Goal: Information Seeking & Learning: Learn about a topic

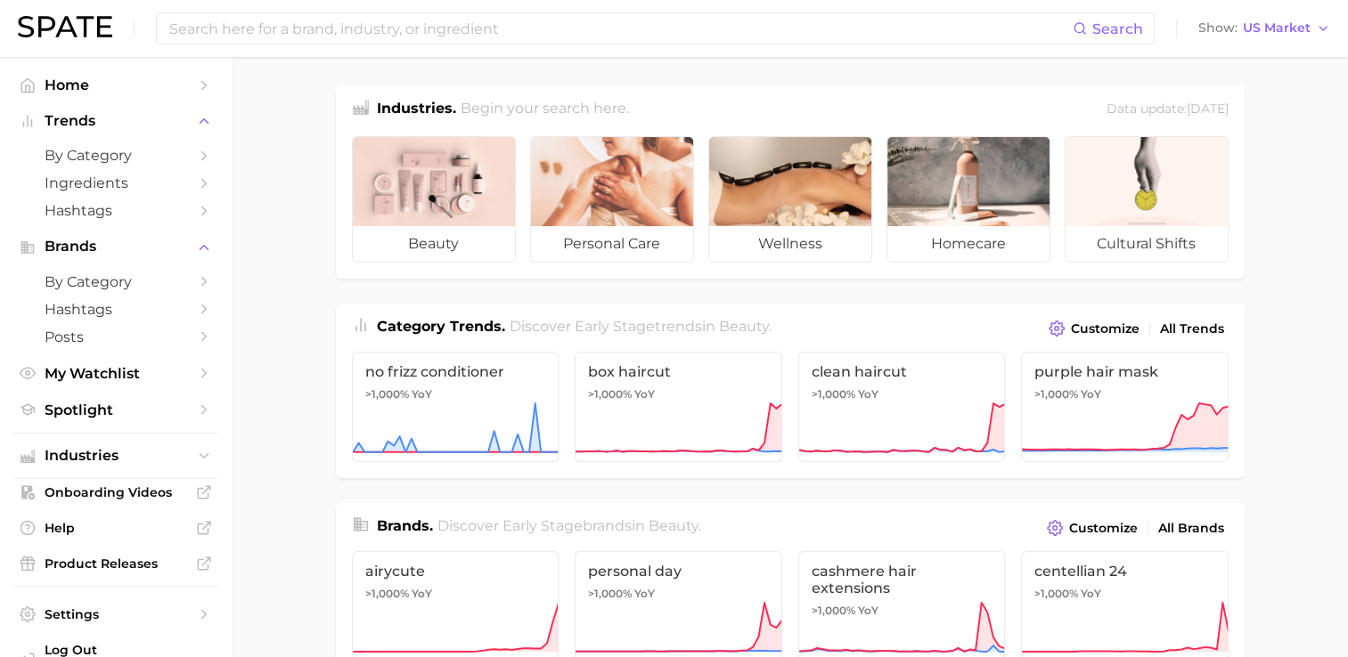
click at [0, 0] on strong "Gen AI is transforming how people discover beauty. Spate is combining ChatGPT i…" at bounding box center [0, 0] width 0 height 0
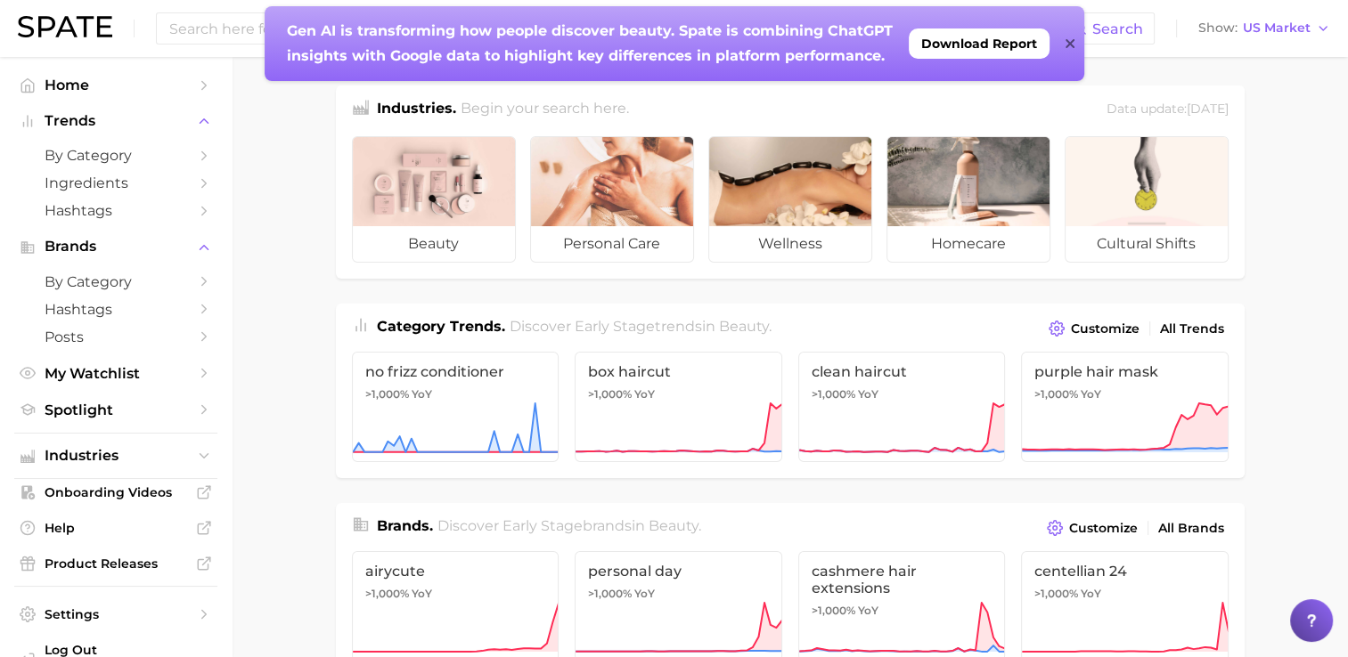
click at [1065, 38] on icon at bounding box center [1069, 44] width 9 height 14
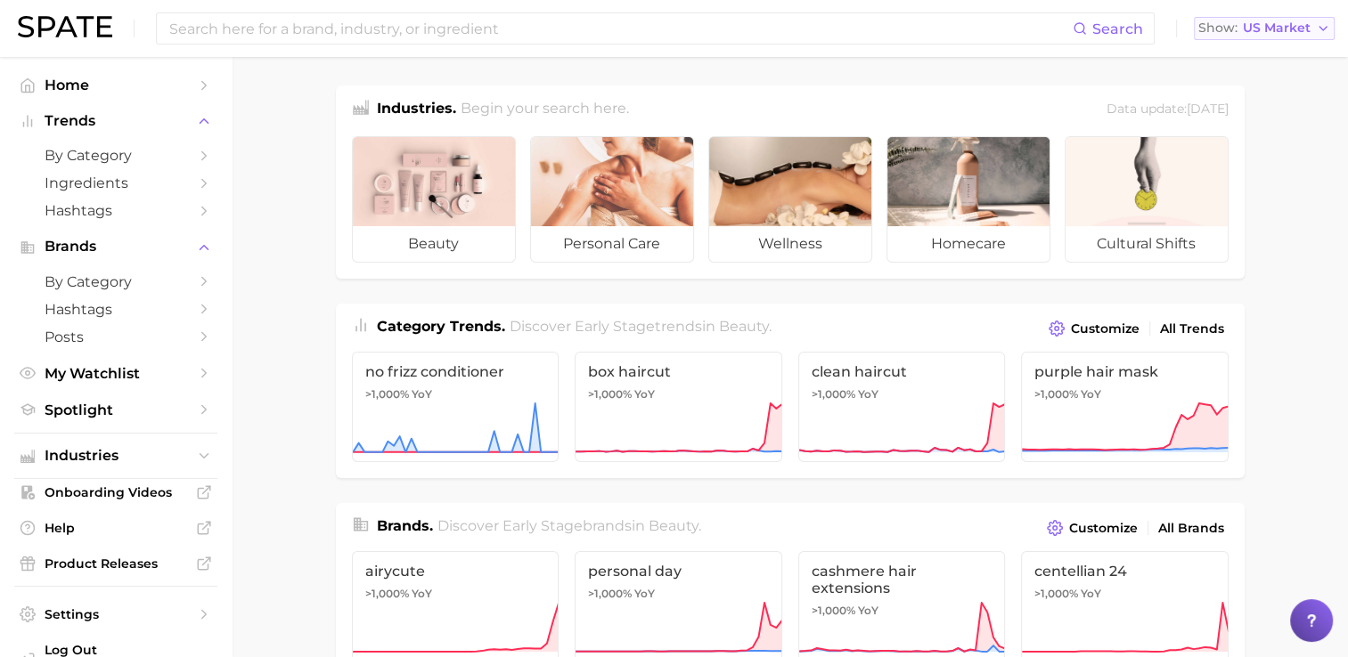
click at [1219, 29] on span "Show" at bounding box center [1217, 28] width 39 height 10
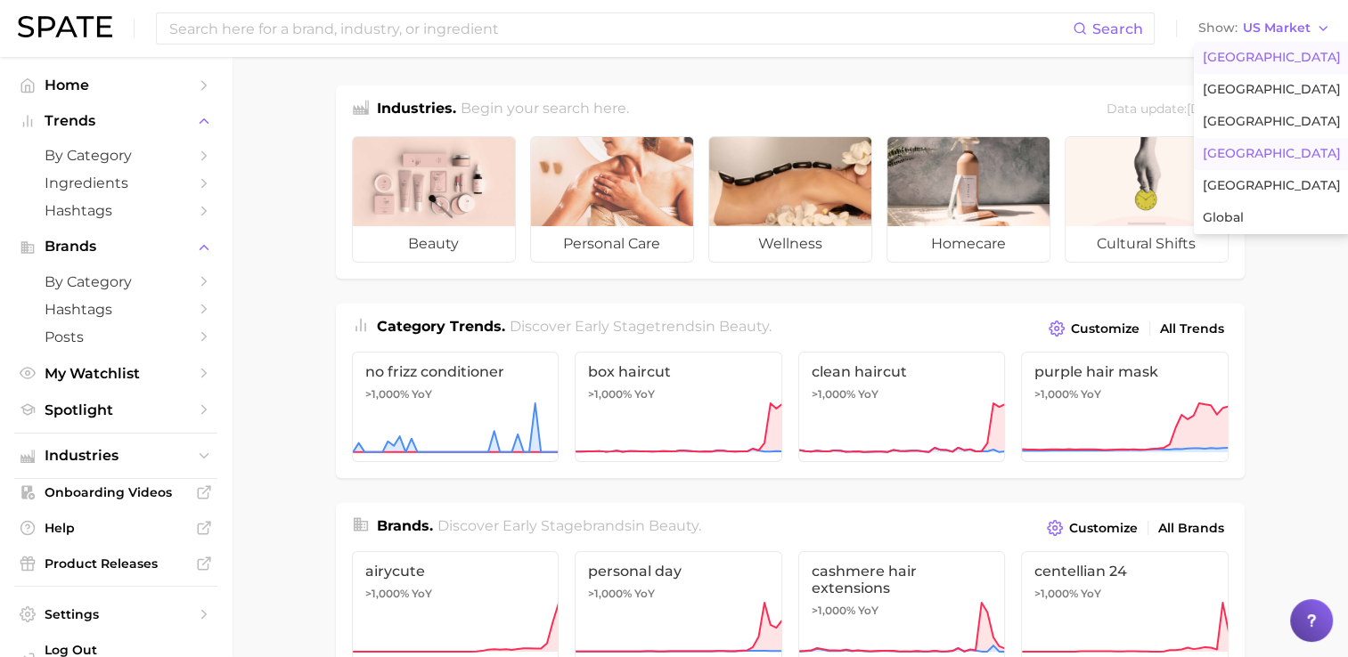
click at [1265, 163] on button "[GEOGRAPHIC_DATA]" at bounding box center [1272, 154] width 156 height 32
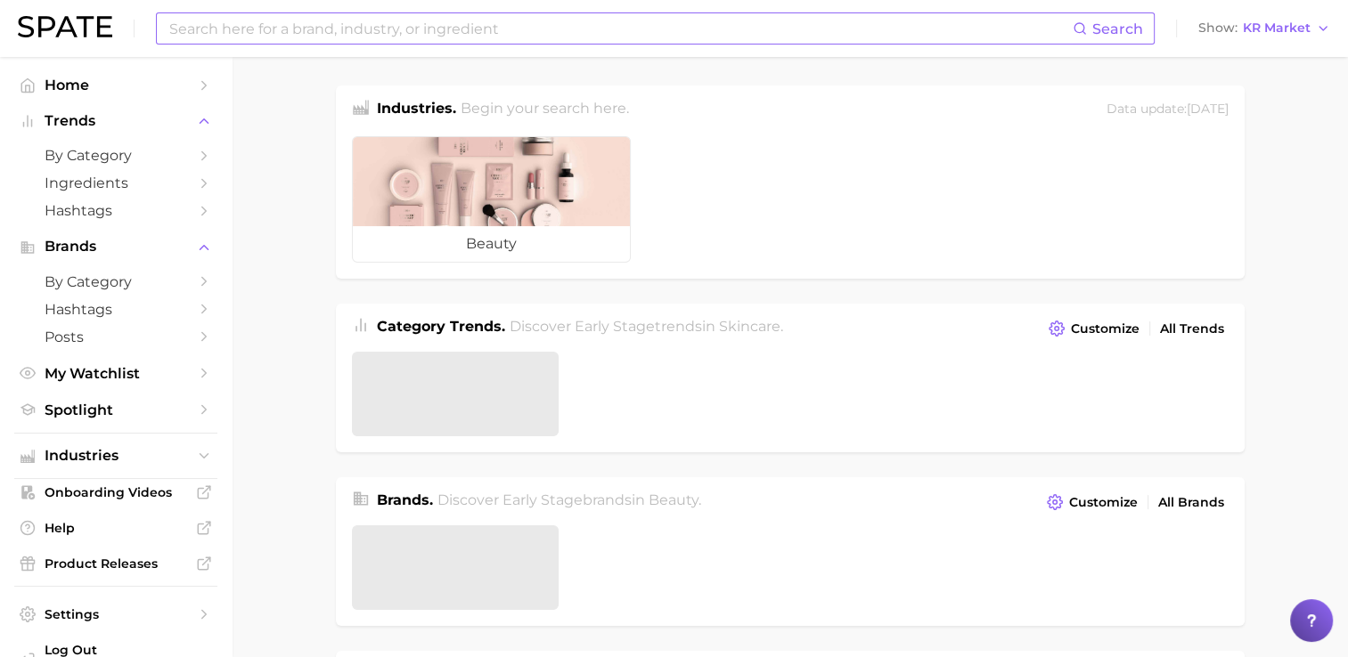
click at [877, 20] on input at bounding box center [619, 28] width 905 height 30
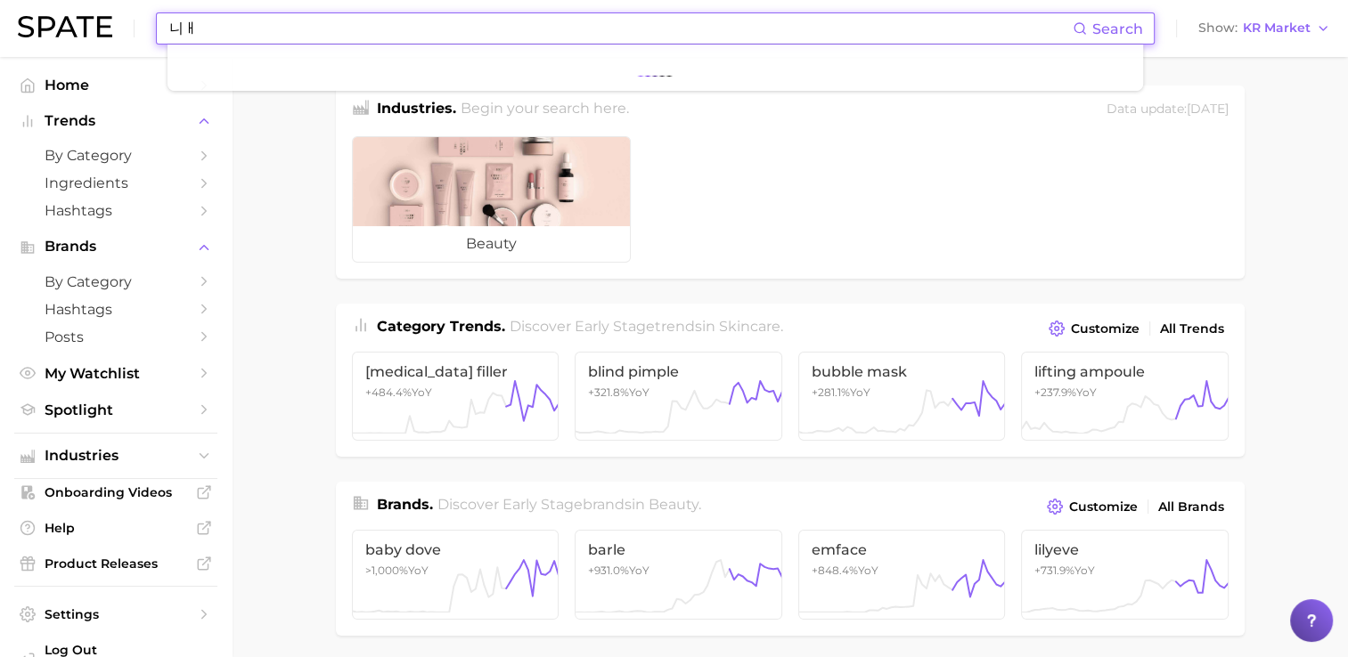
type input "니"
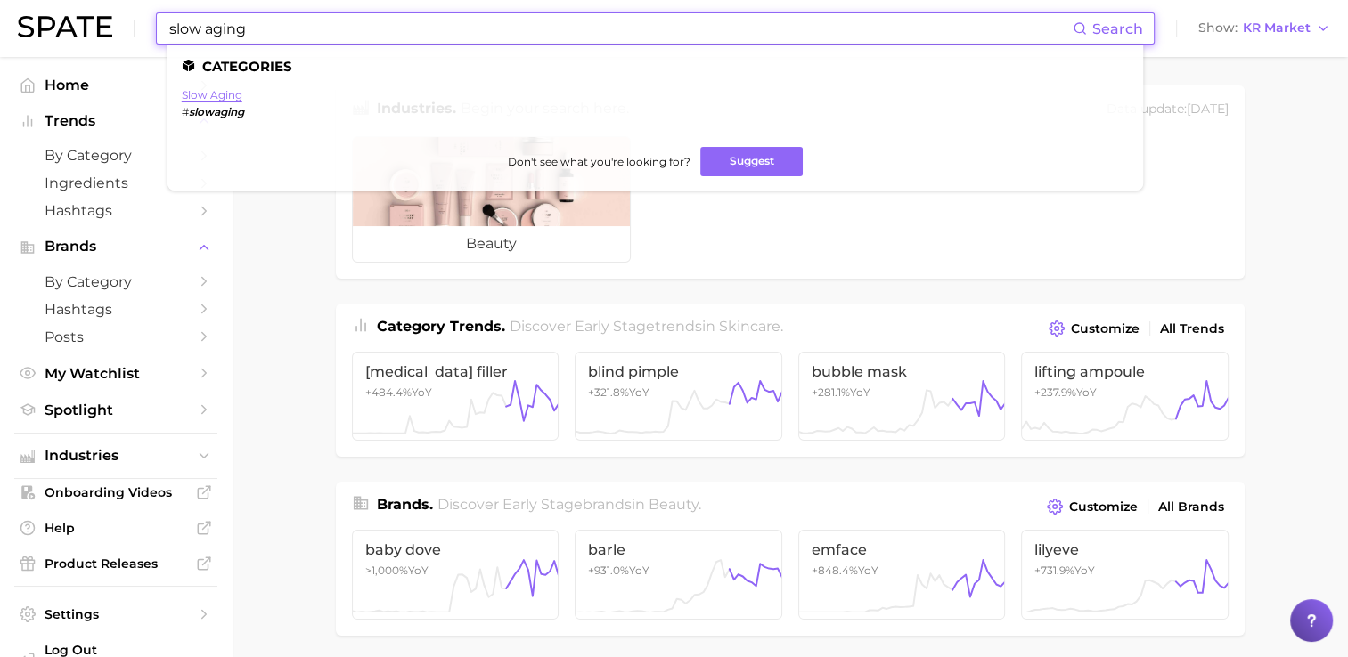
type input "slow aging"
click at [234, 96] on link "slow aging" at bounding box center [212, 94] width 61 height 13
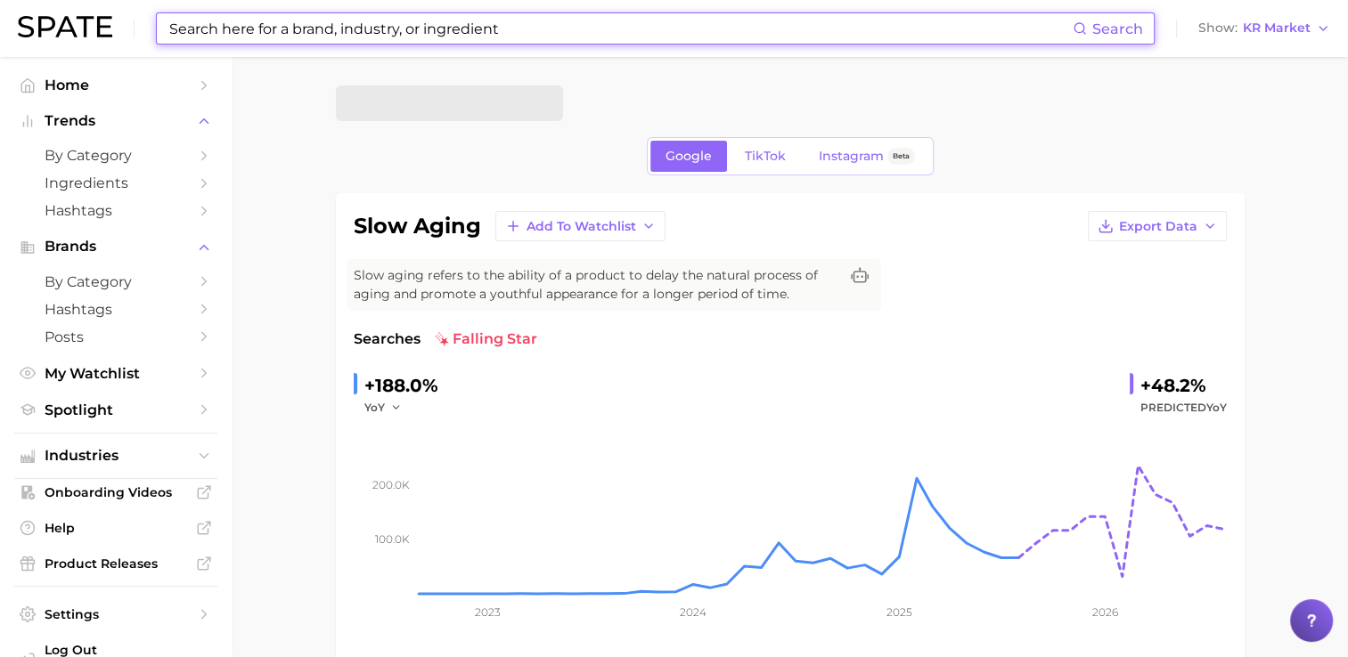
click at [354, 23] on input at bounding box center [619, 28] width 905 height 30
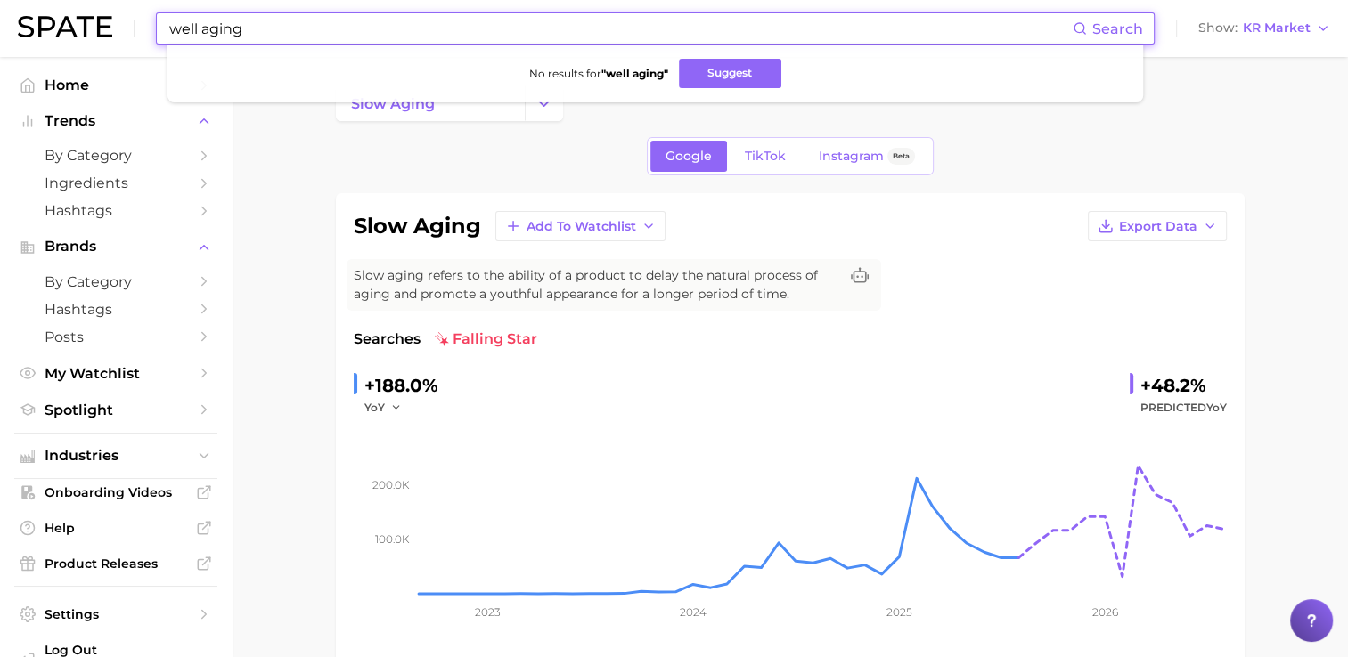
drag, startPoint x: 364, startPoint y: 26, endPoint x: -45, endPoint y: 20, distance: 409.8
click at [0, 20] on html "well aging Search No results for " well aging " Suggest Show KR Market Home Tre…" at bounding box center [674, 328] width 1348 height 657
type input "웰"
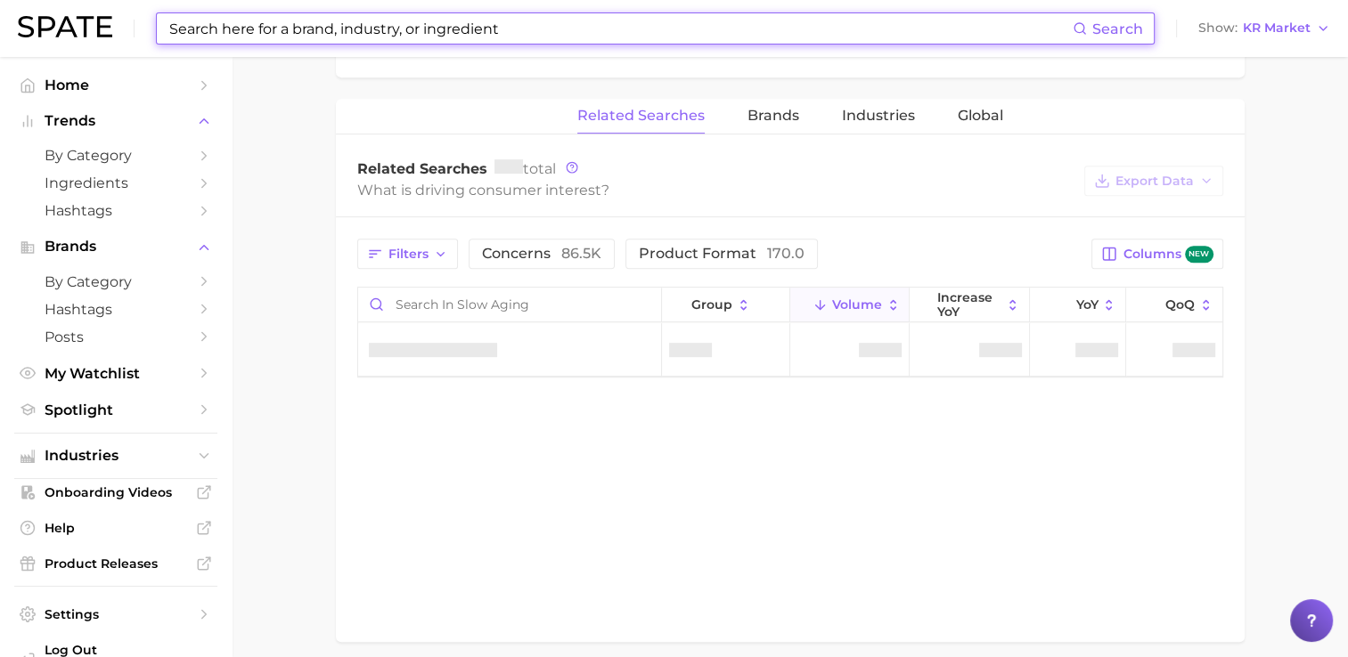
scroll to position [624, 0]
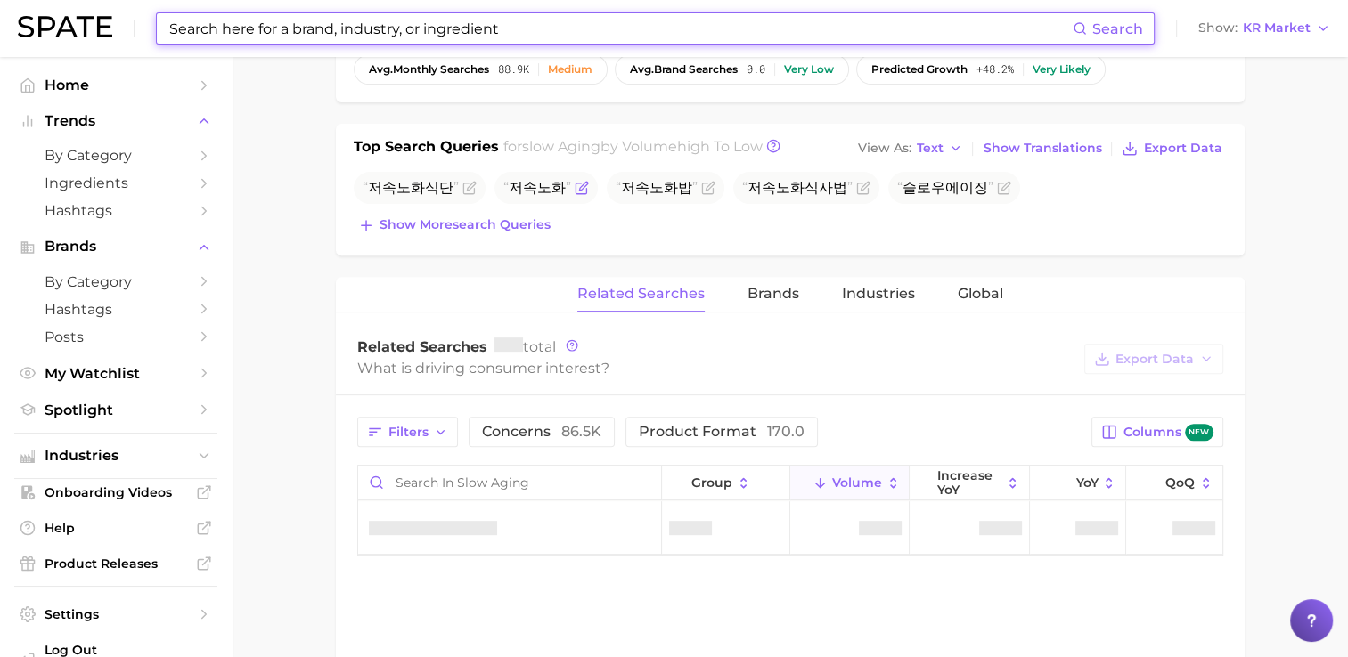
click at [526, 190] on span "저속노화" at bounding box center [537, 187] width 68 height 17
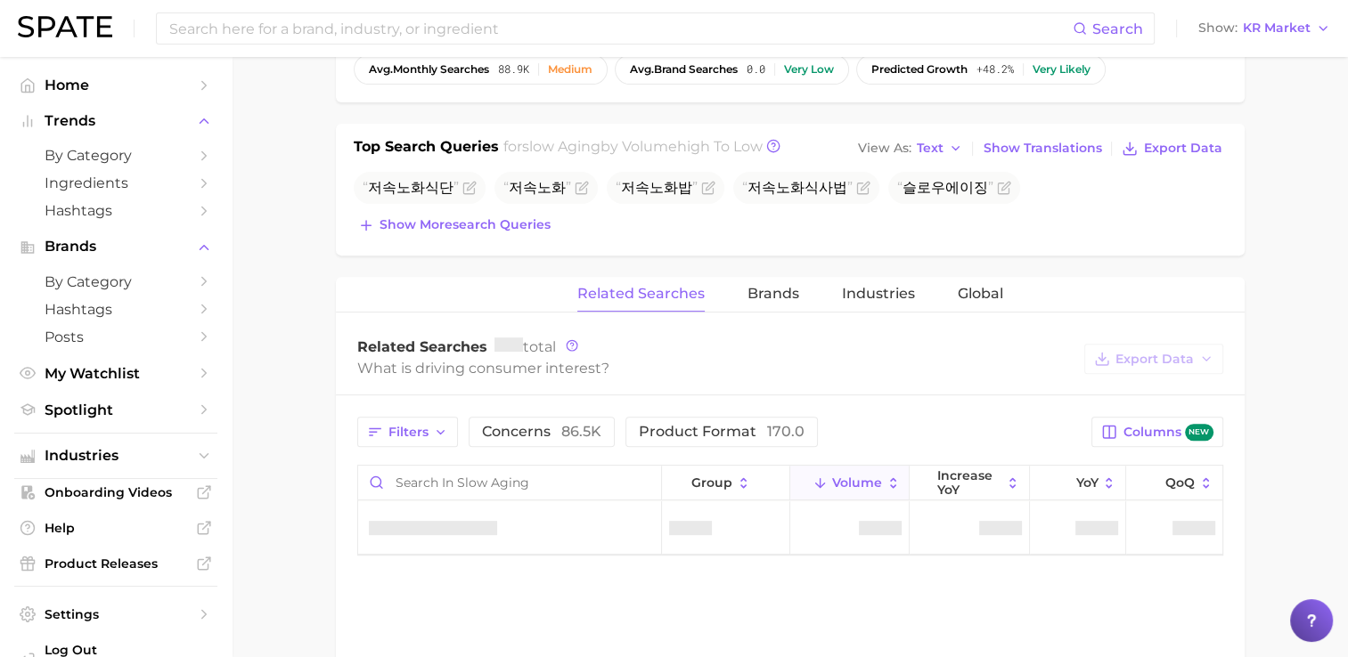
scroll to position [802, 0]
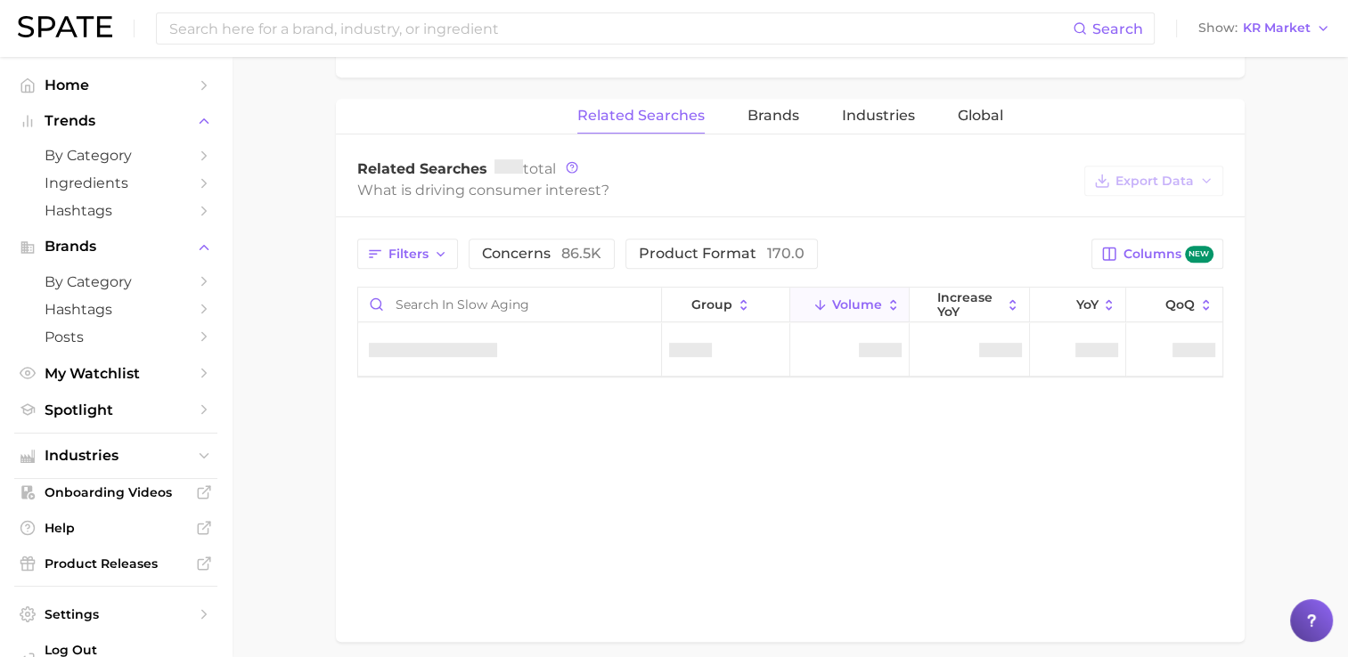
click at [686, 205] on div "Related Searches total What is driving consumer interest? Export Data" at bounding box center [790, 181] width 909 height 72
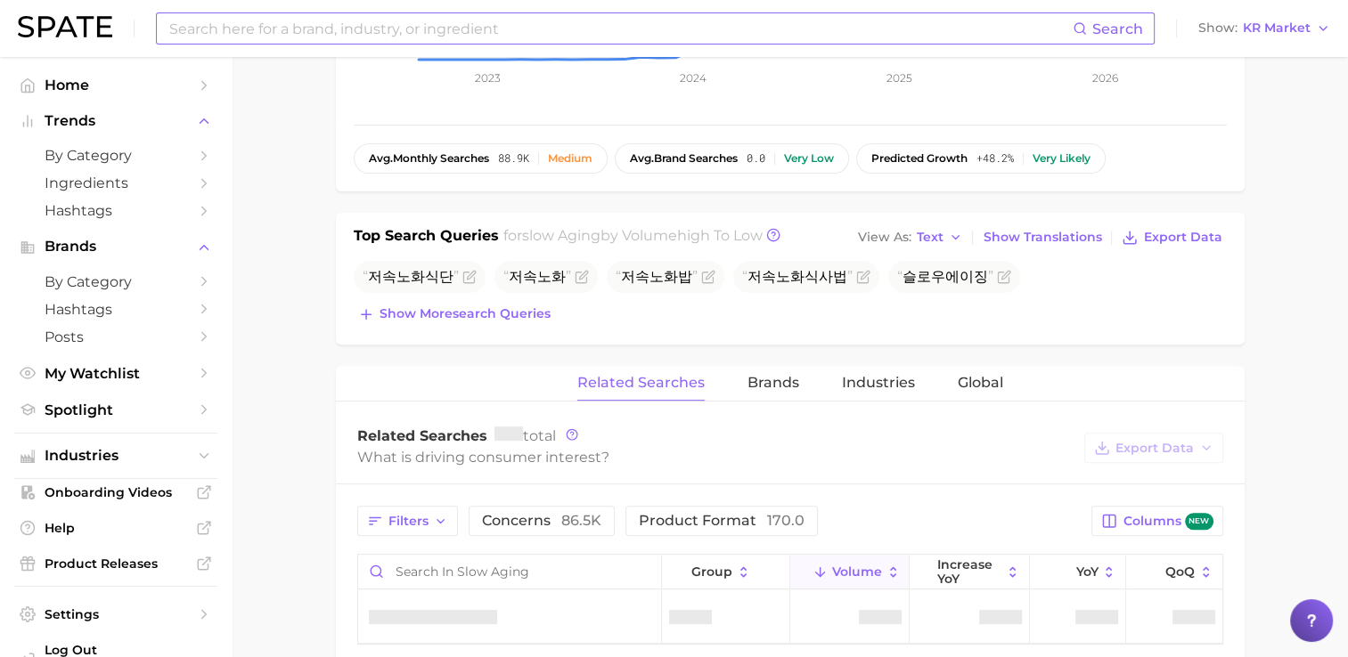
click at [484, 43] on input at bounding box center [619, 28] width 905 height 30
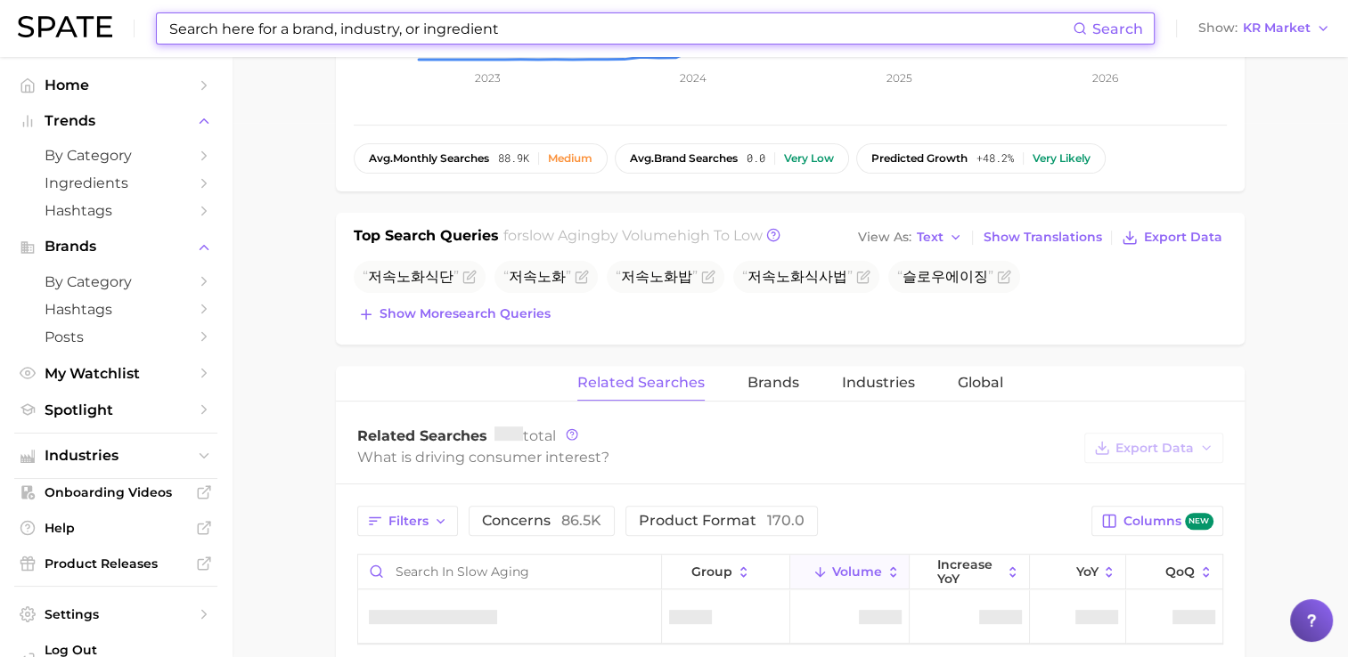
scroll to position [267, 0]
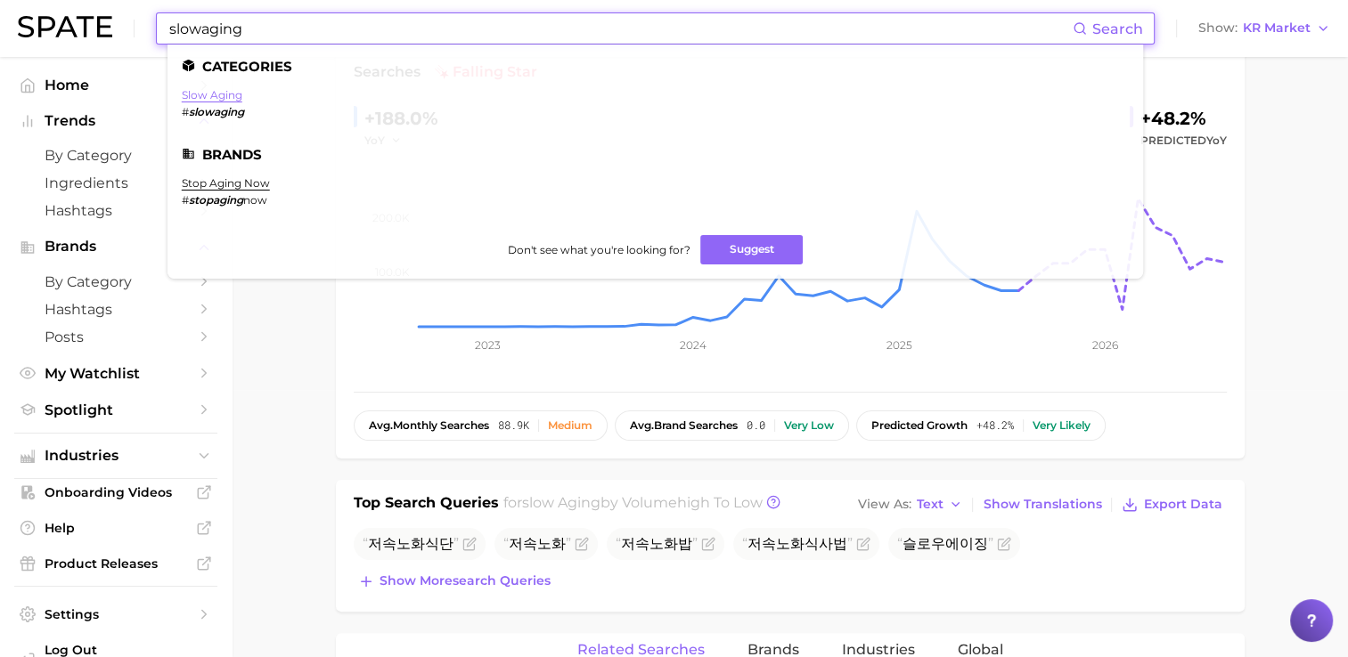
type input "slowaging"
click at [239, 96] on link "slow aging" at bounding box center [212, 94] width 61 height 13
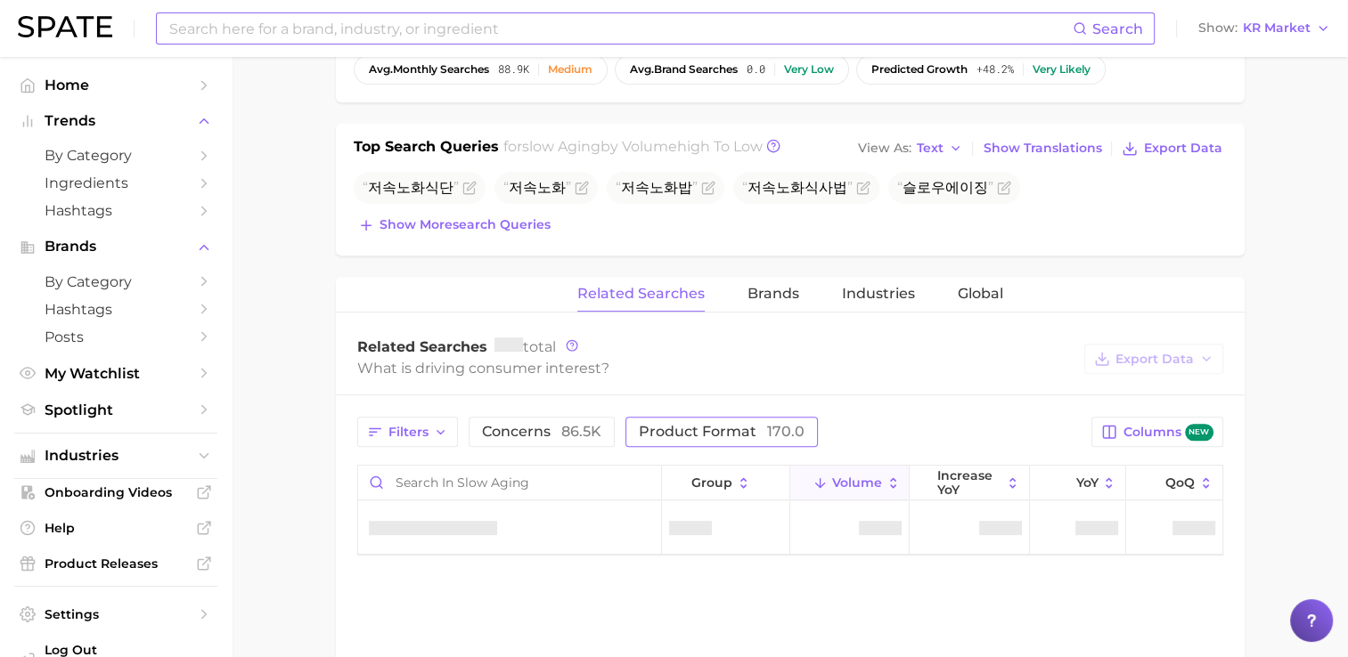
scroll to position [873, 0]
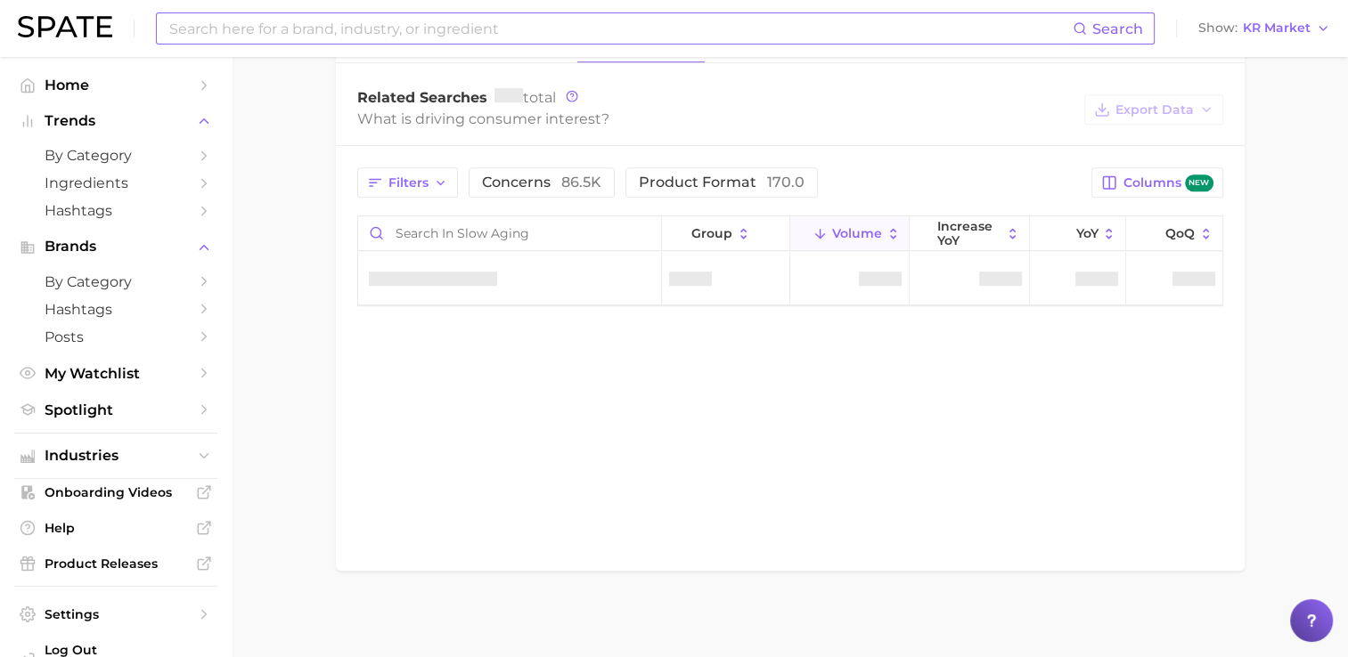
click at [460, 43] on input at bounding box center [619, 28] width 905 height 30
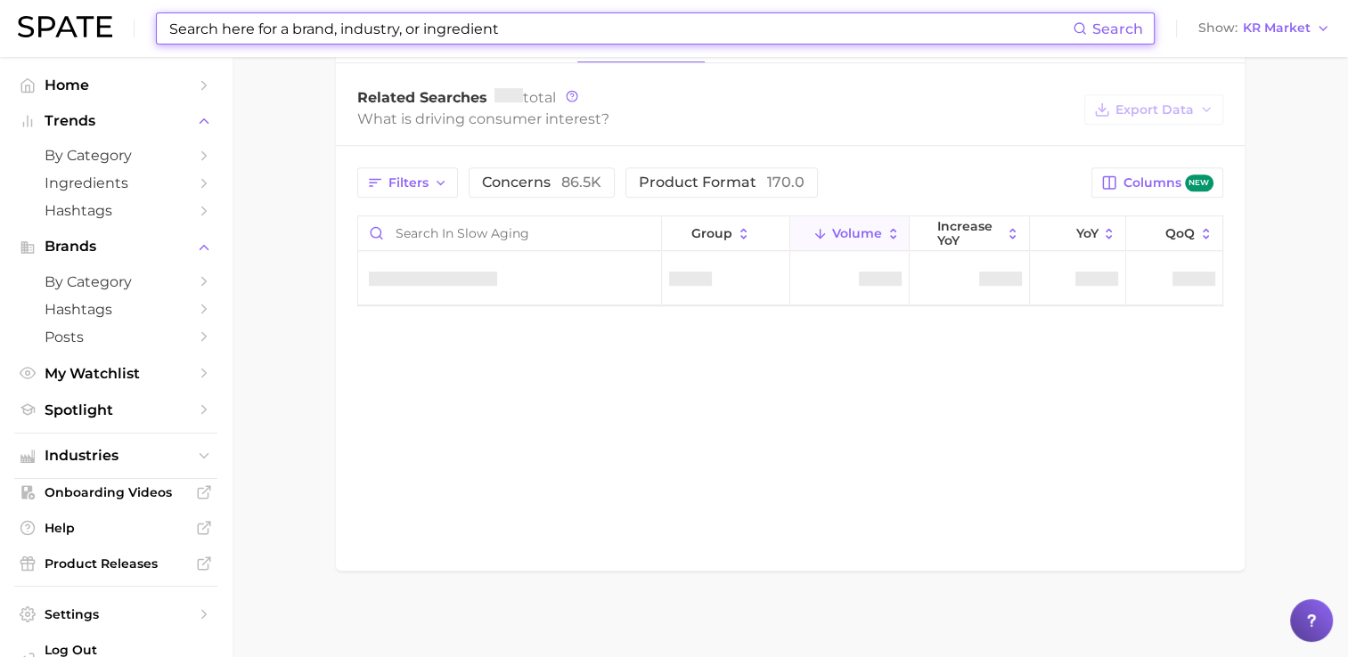
click at [467, 31] on input at bounding box center [619, 28] width 905 height 30
click at [201, 30] on input at bounding box center [619, 28] width 905 height 30
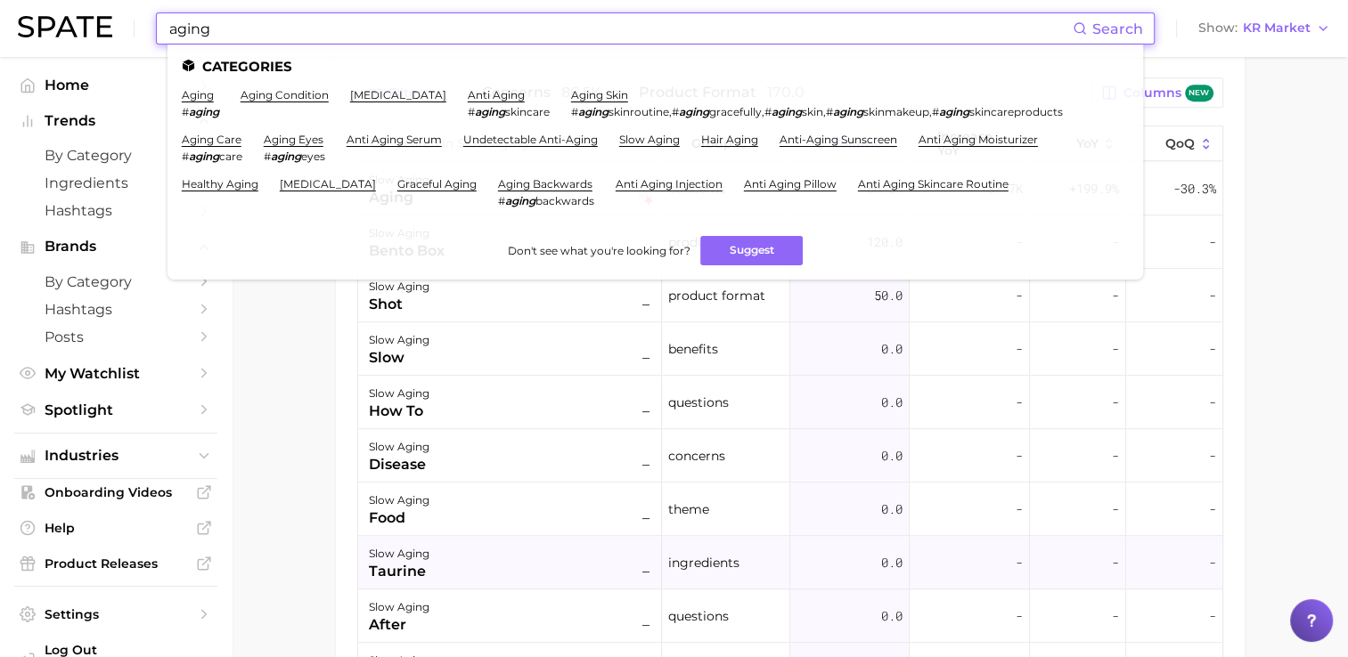
scroll to position [1140, 0]
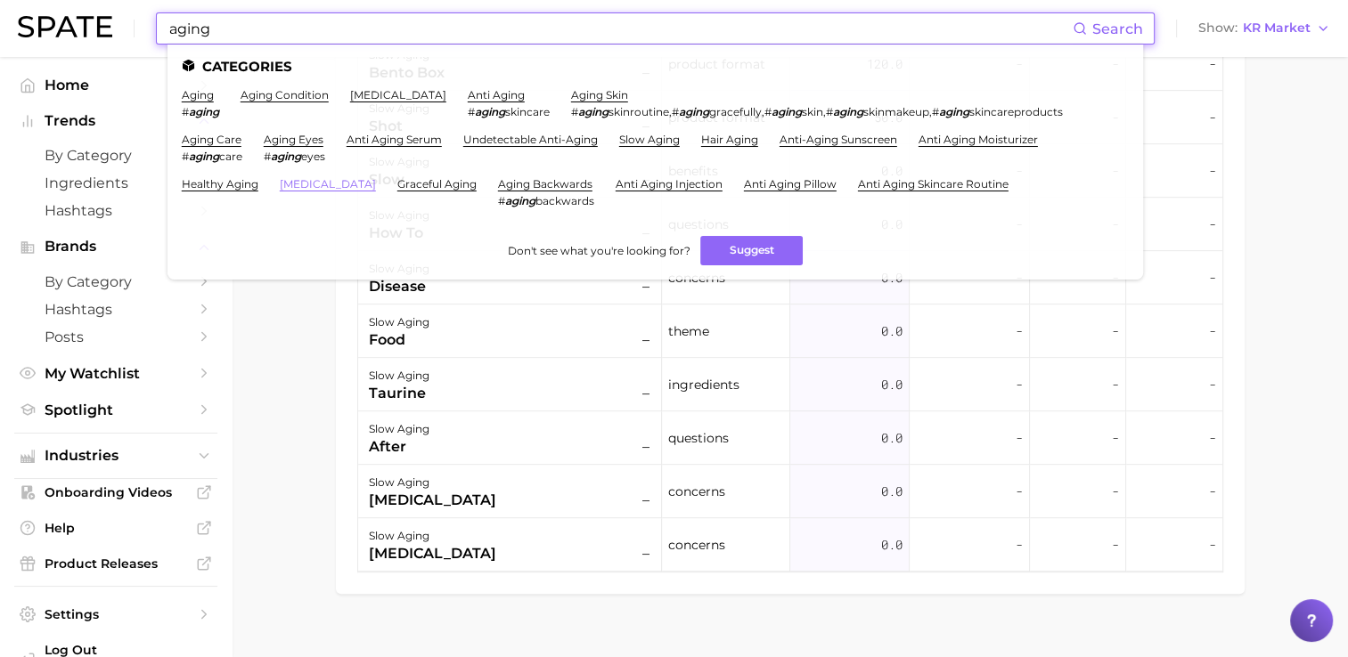
type input "aging"
click at [338, 190] on link "[MEDICAL_DATA]" at bounding box center [328, 183] width 96 height 13
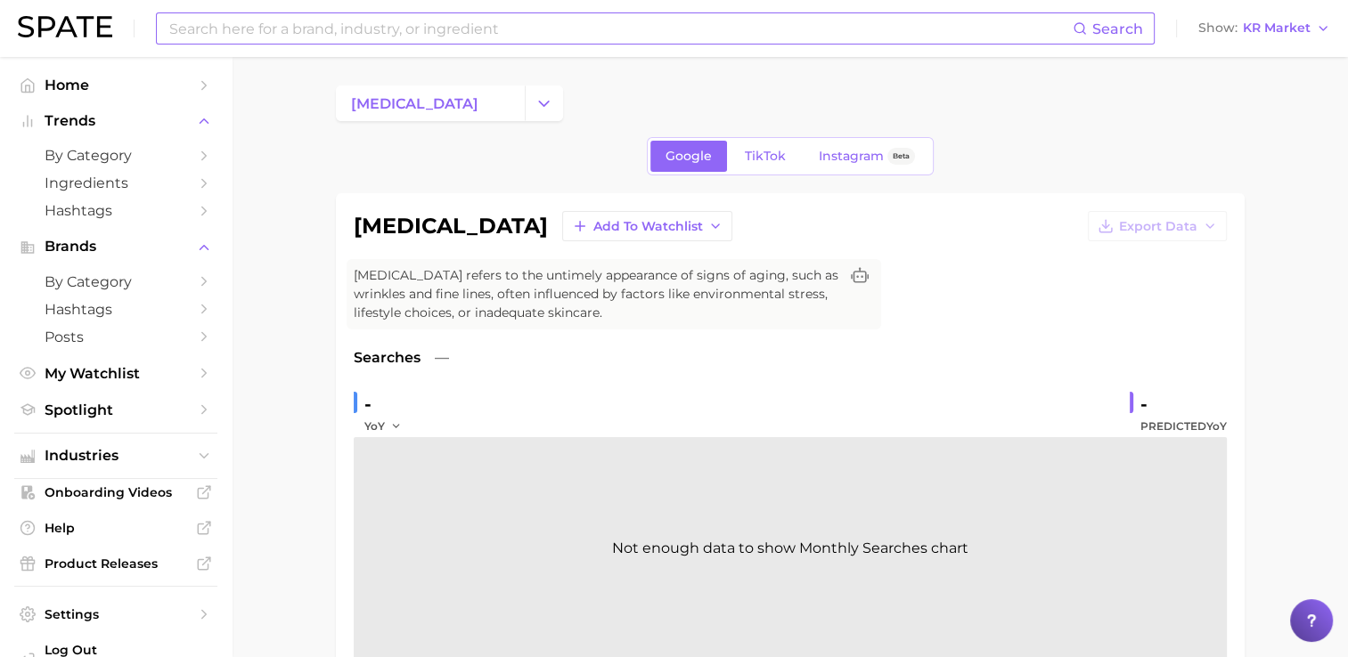
click at [461, 30] on input at bounding box center [619, 28] width 905 height 30
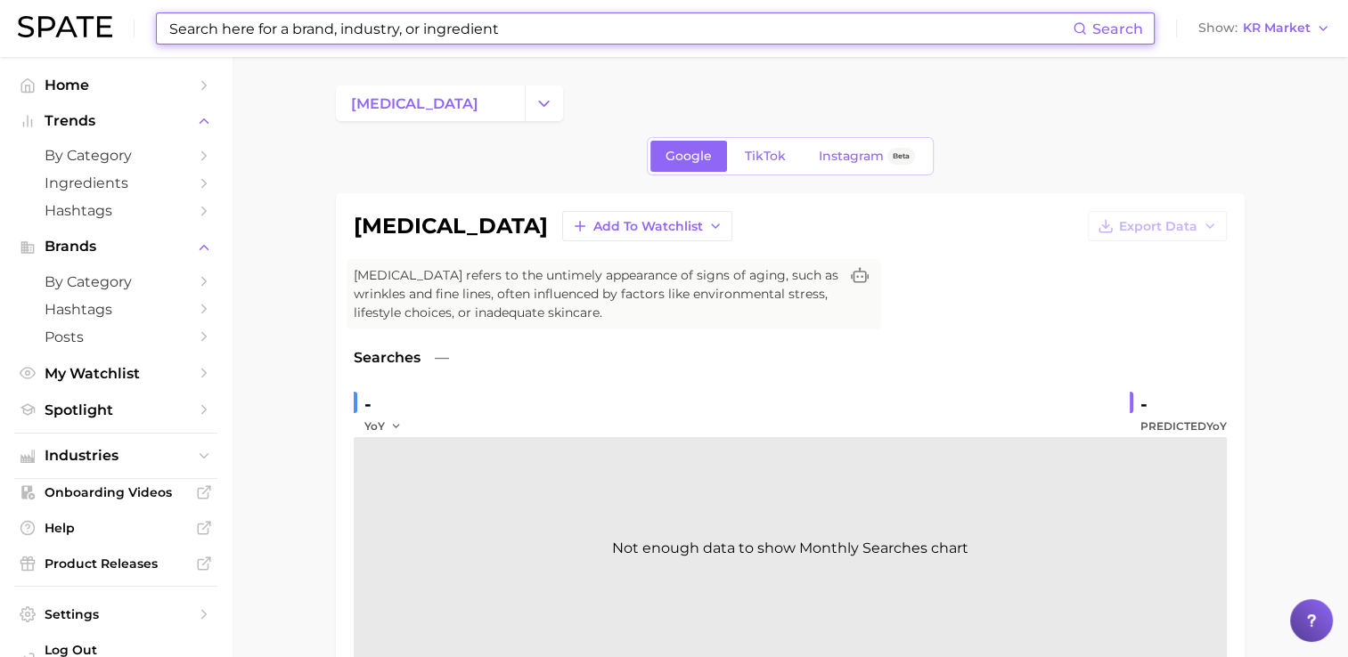
click at [512, 38] on input at bounding box center [619, 28] width 905 height 30
drag, startPoint x: 524, startPoint y: 31, endPoint x: 478, endPoint y: 30, distance: 45.4
click at [479, 30] on input at bounding box center [619, 28] width 905 height 30
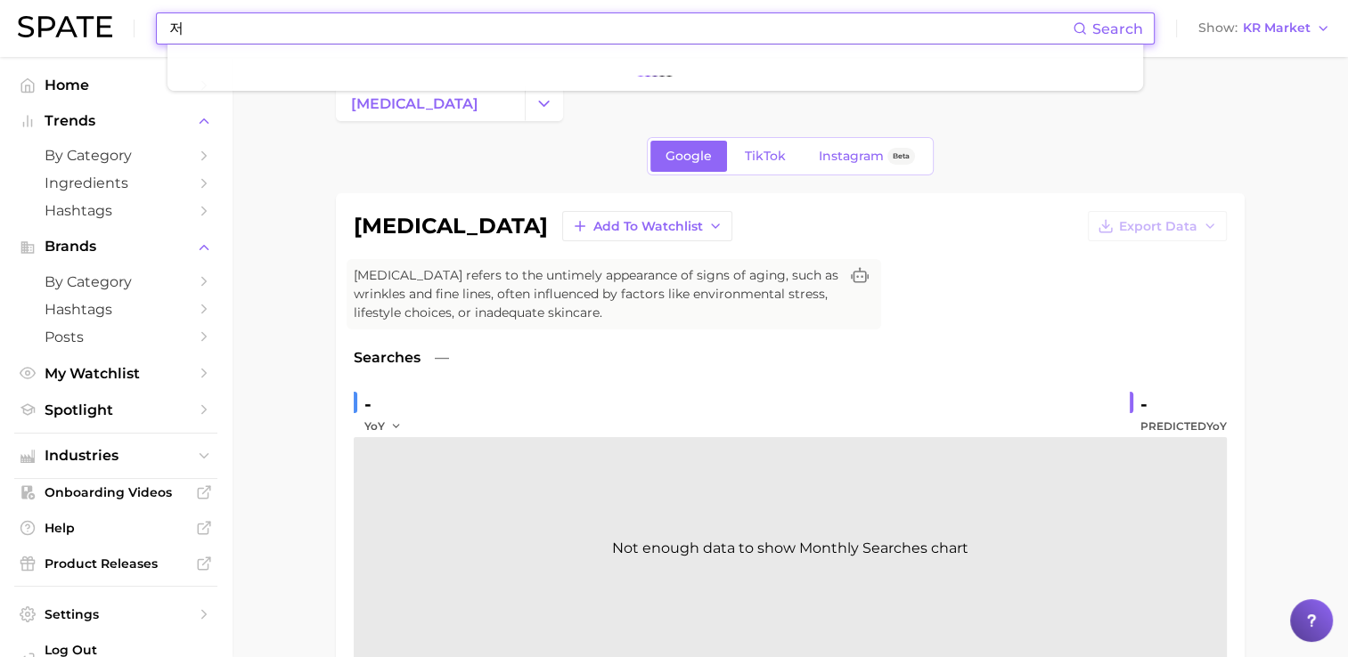
type input "ㅈ"
type input "저속노화"
